Goal: Task Accomplishment & Management: Use online tool/utility

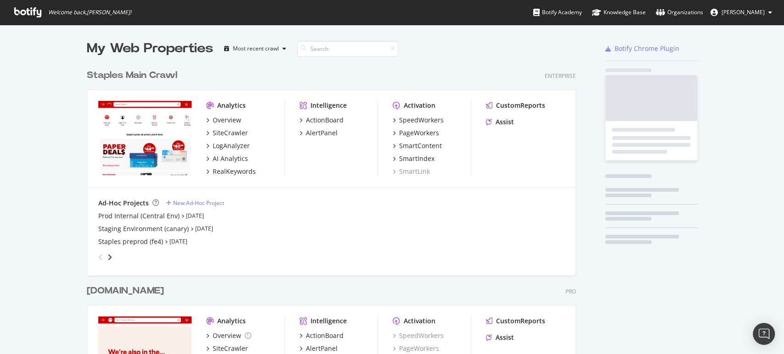
scroll to position [716, 488]
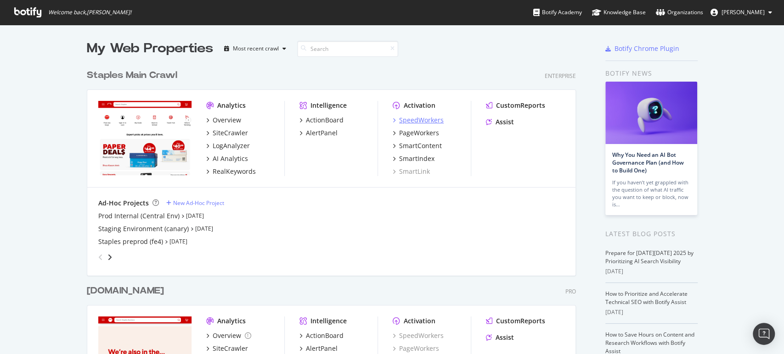
click at [411, 122] on div "SpeedWorkers" at bounding box center [421, 120] width 45 height 9
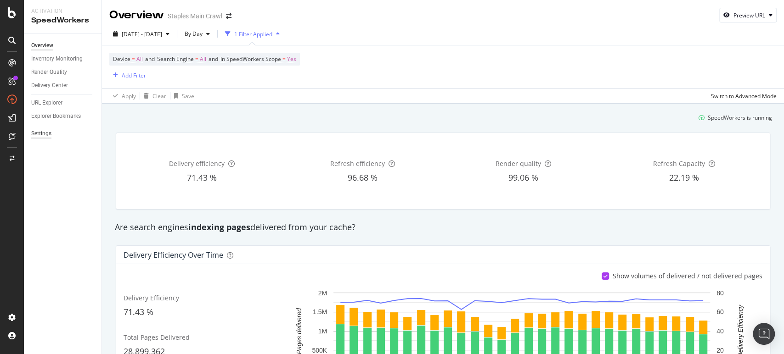
click at [35, 132] on div "Settings" at bounding box center [41, 134] width 20 height 10
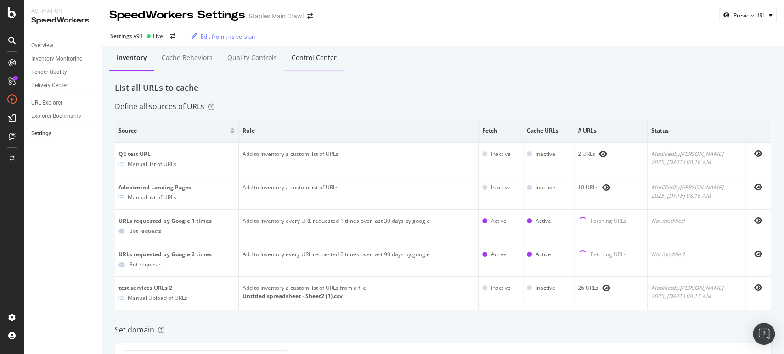
click at [314, 57] on div "Control Center" at bounding box center [314, 57] width 45 height 9
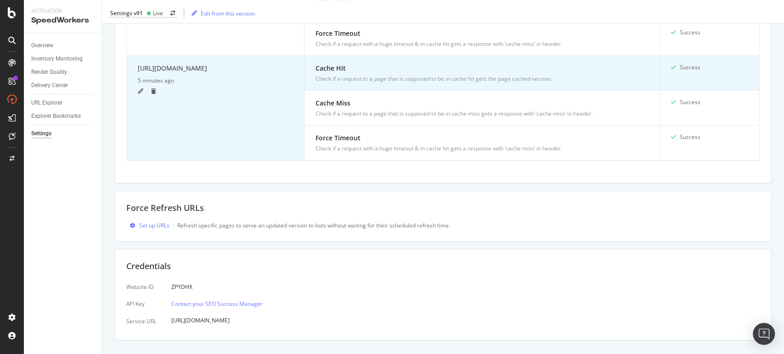
scroll to position [456, 0]
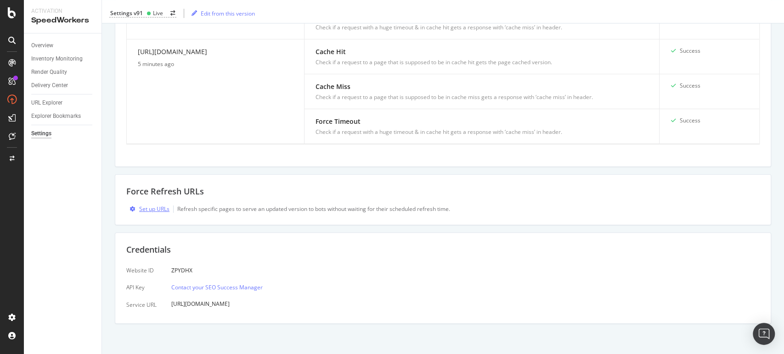
click at [151, 208] on div "Set up URLs" at bounding box center [154, 209] width 30 height 8
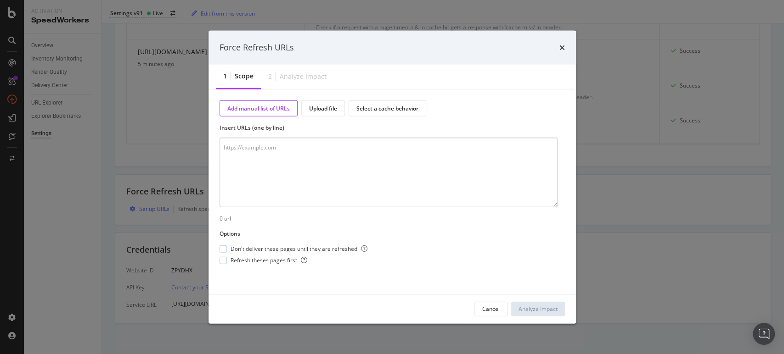
click at [288, 153] on textarea "modal" at bounding box center [388, 173] width 338 height 70
type textarea "[URL][DOMAIN_NAME]"
click at [222, 247] on div "modal" at bounding box center [222, 249] width 7 height 7
click at [224, 255] on div "Don't deliver these pages until they are refreshed Refresh theses pages first" at bounding box center [293, 254] width 148 height 19
click at [225, 259] on div "modal" at bounding box center [222, 260] width 7 height 7
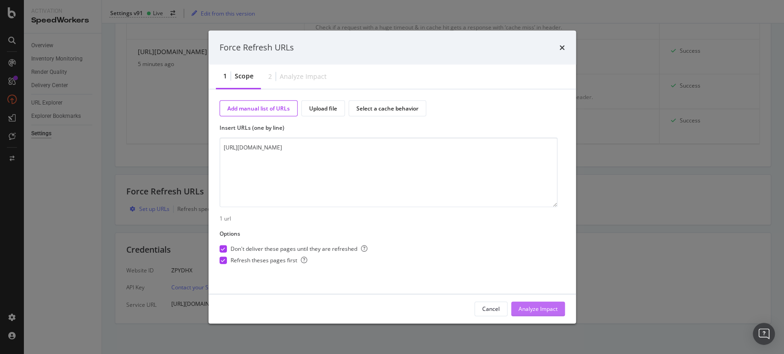
click at [543, 306] on div "Analyze Impact" at bounding box center [537, 309] width 39 height 8
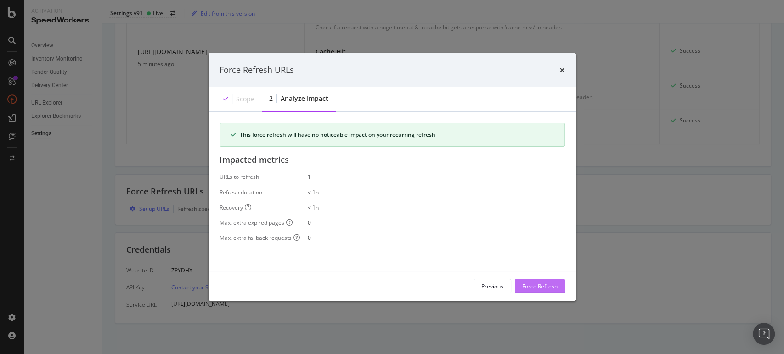
click at [543, 284] on div "Force Refresh" at bounding box center [539, 286] width 35 height 8
